Goal: Information Seeking & Learning: Learn about a topic

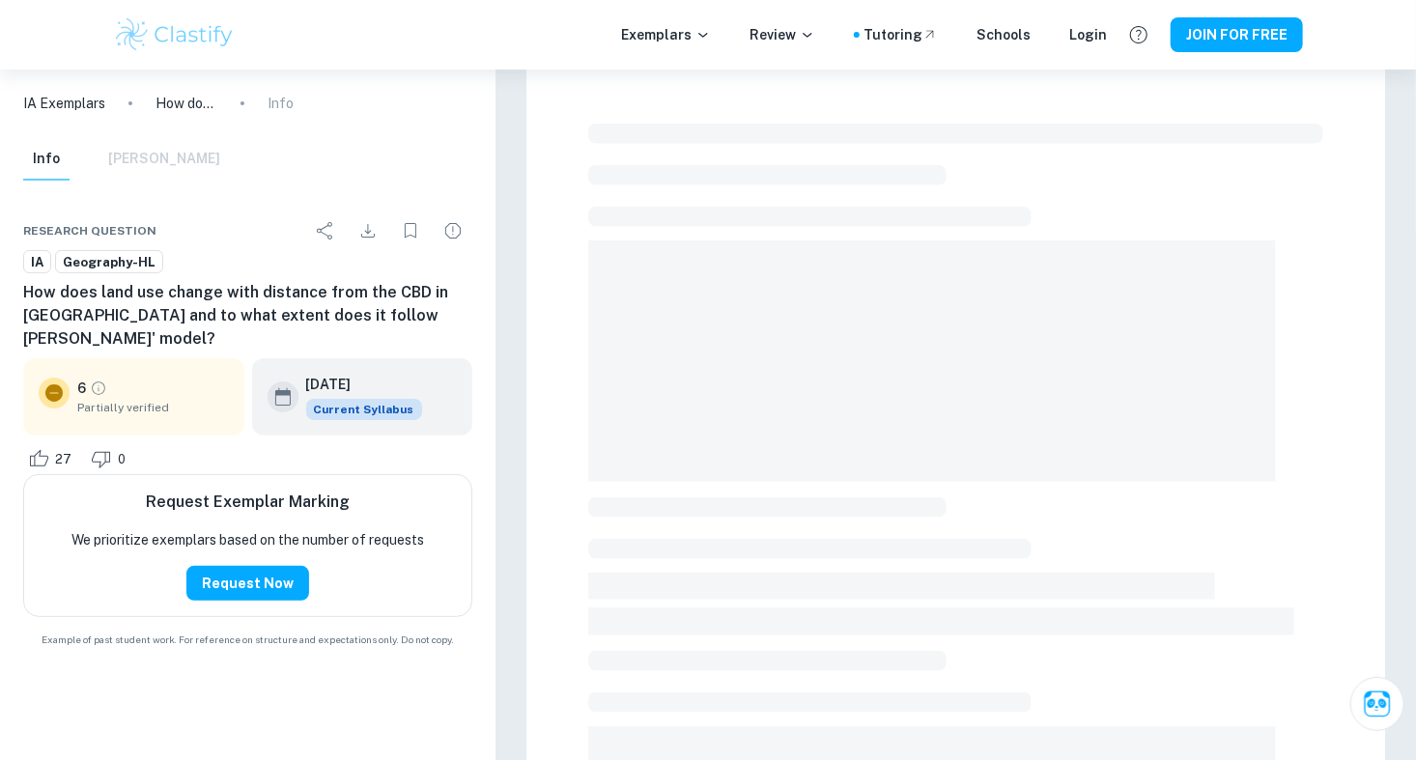
scroll to position [131, 0]
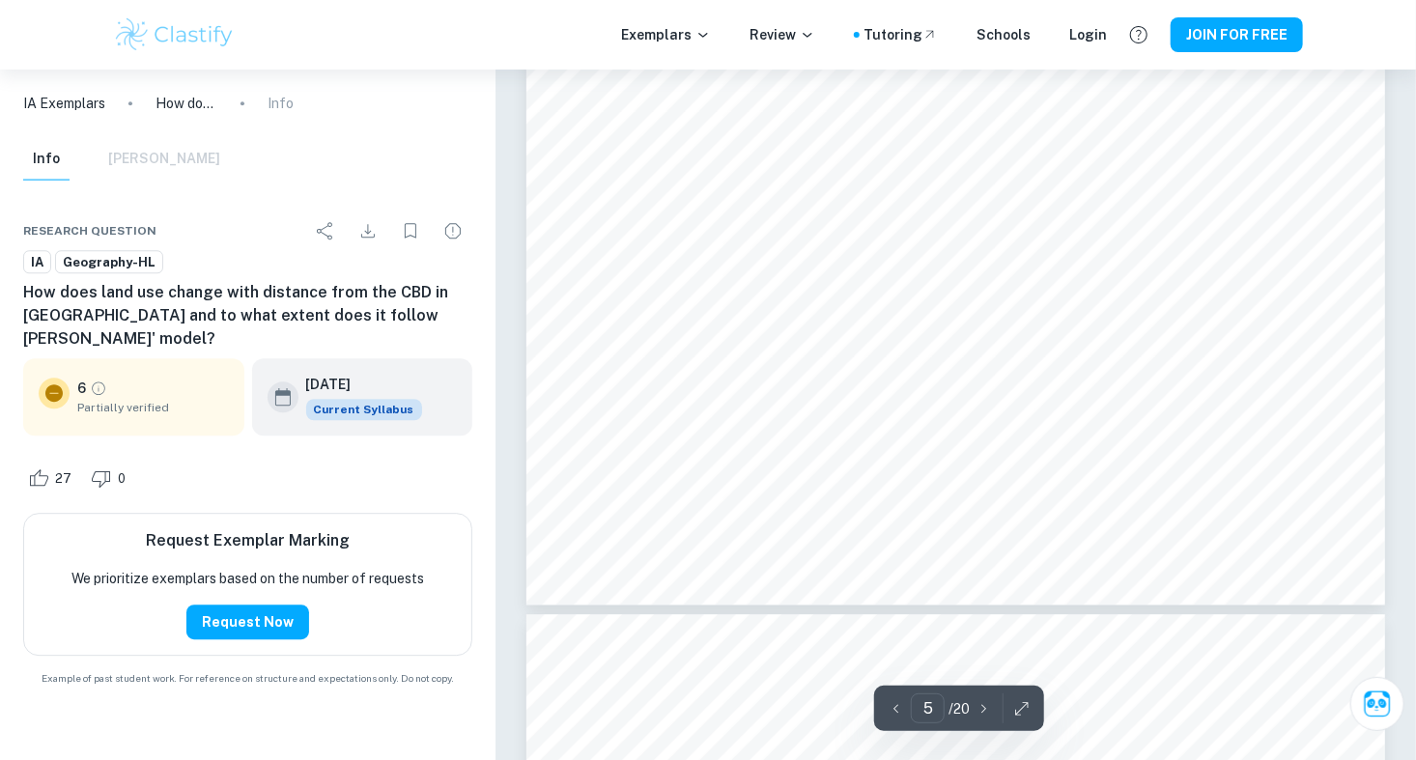
scroll to position [5872, 0]
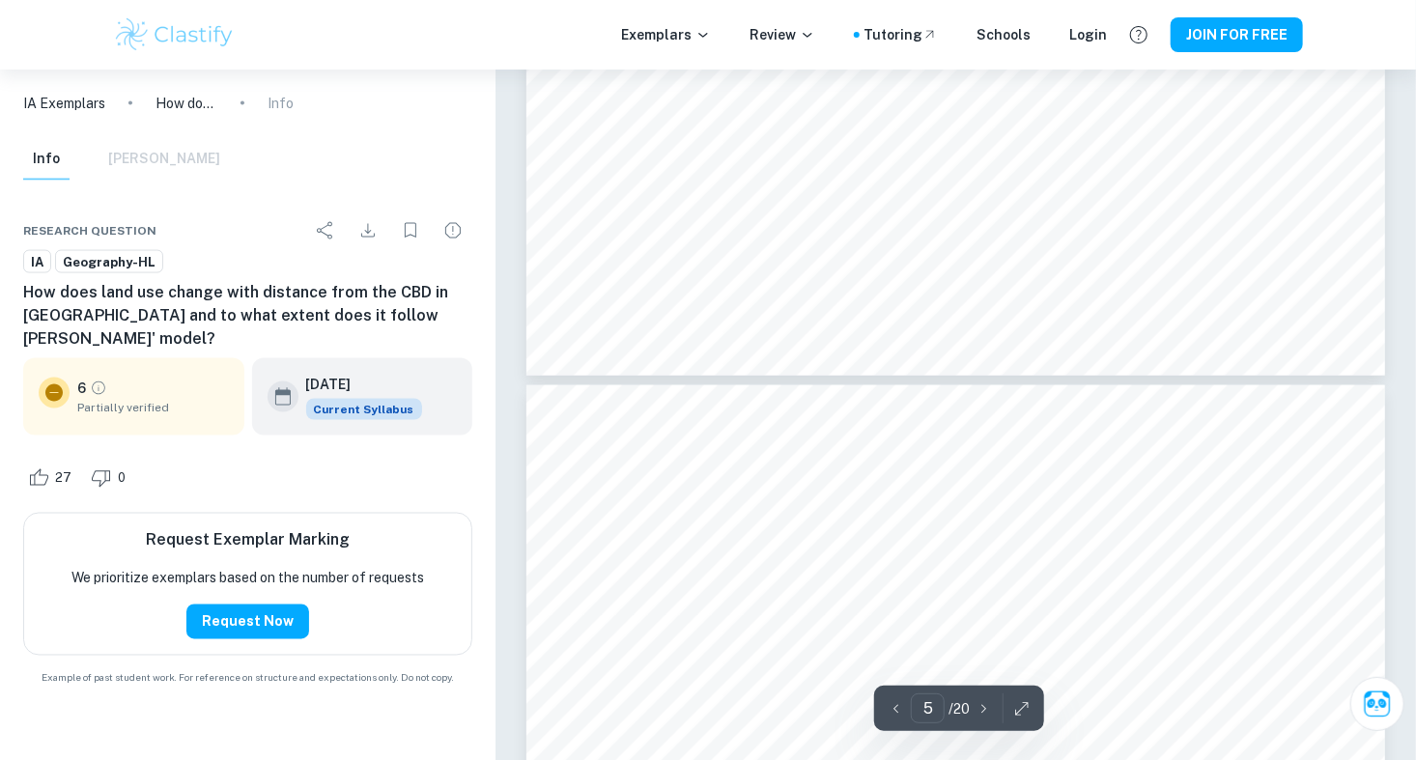
type input "4"
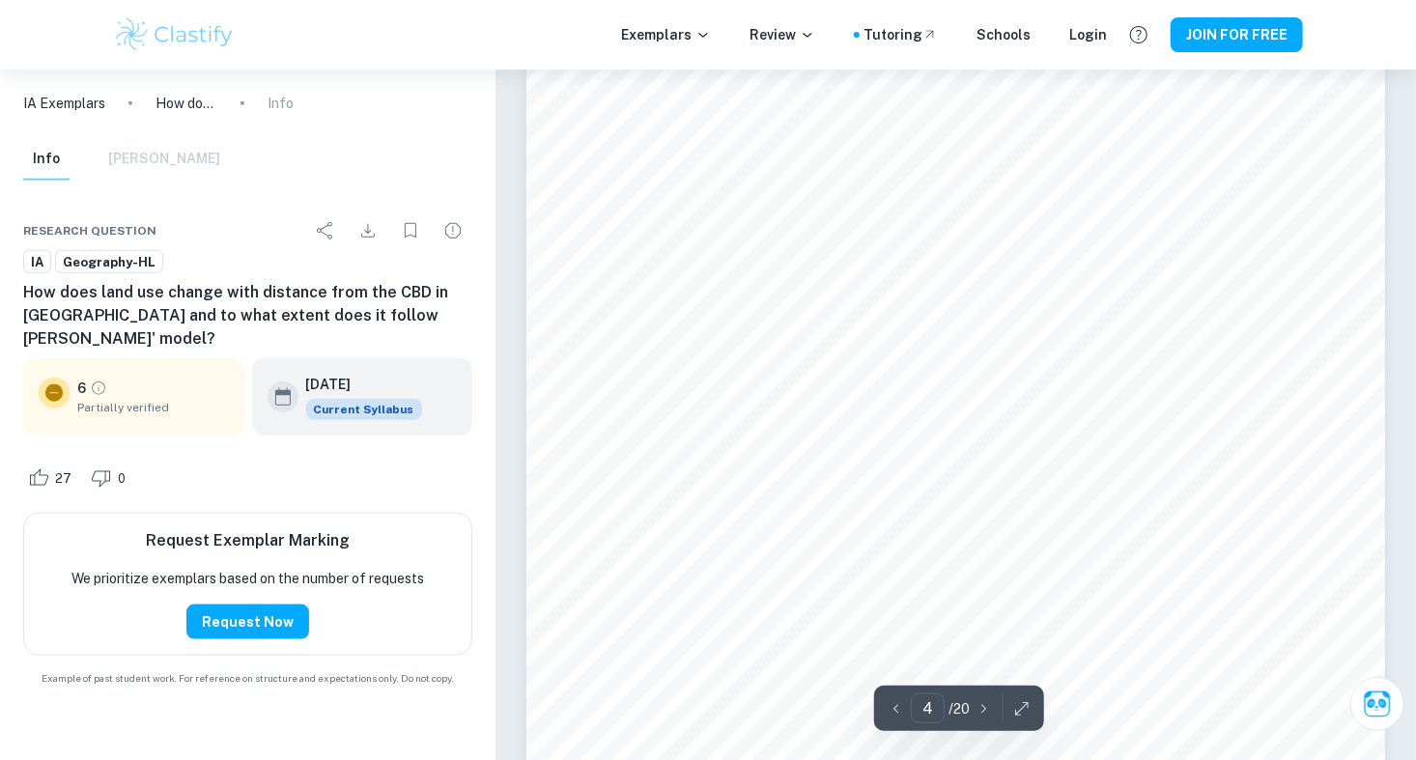
scroll to position [4421, 0]
